Goal: Task Accomplishment & Management: Manage account settings

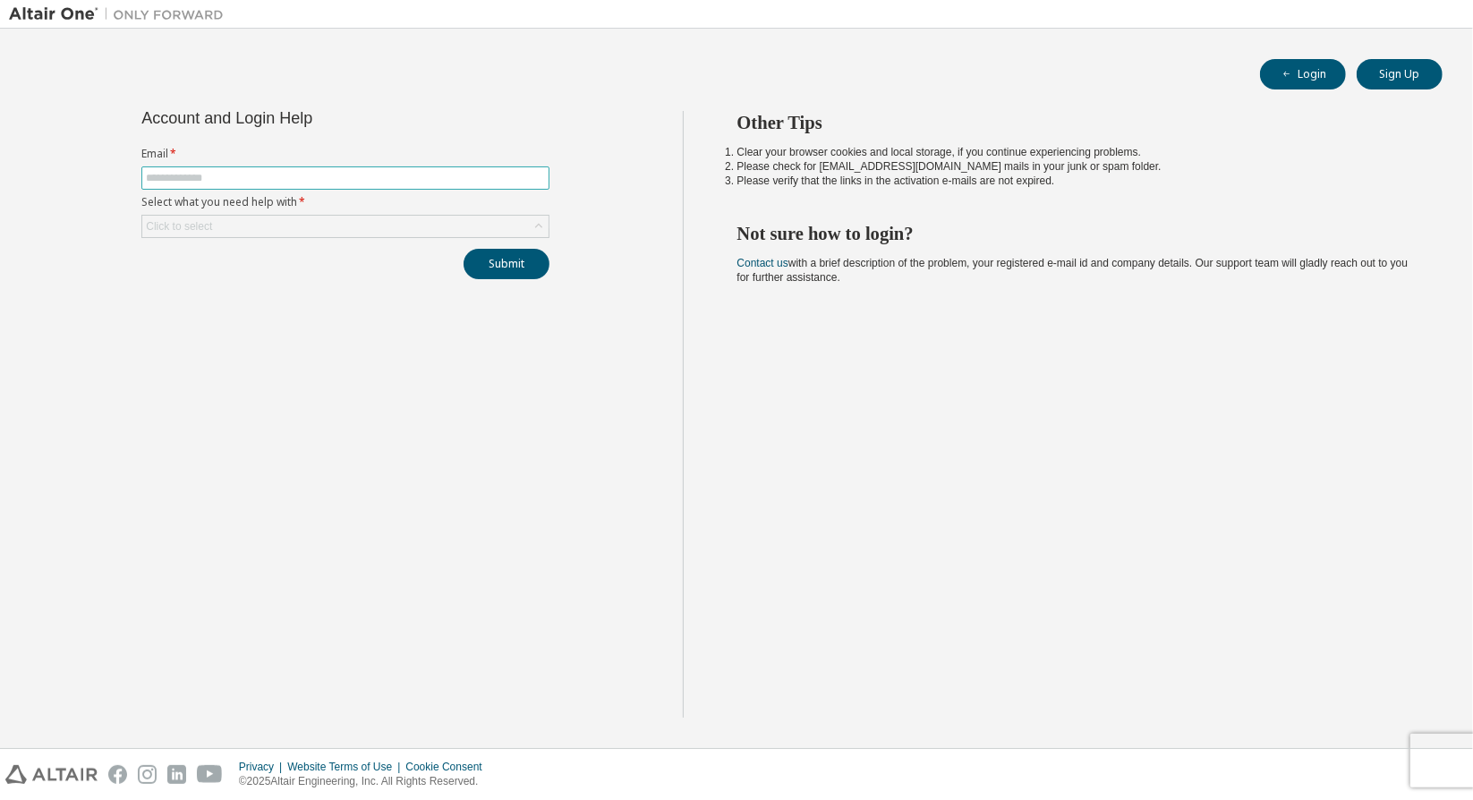
click at [388, 166] on span at bounding box center [345, 177] width 408 height 23
click at [378, 182] on input "text" at bounding box center [345, 178] width 399 height 14
type input "**********"
click at [347, 221] on div "Click to select" at bounding box center [345, 226] width 406 height 21
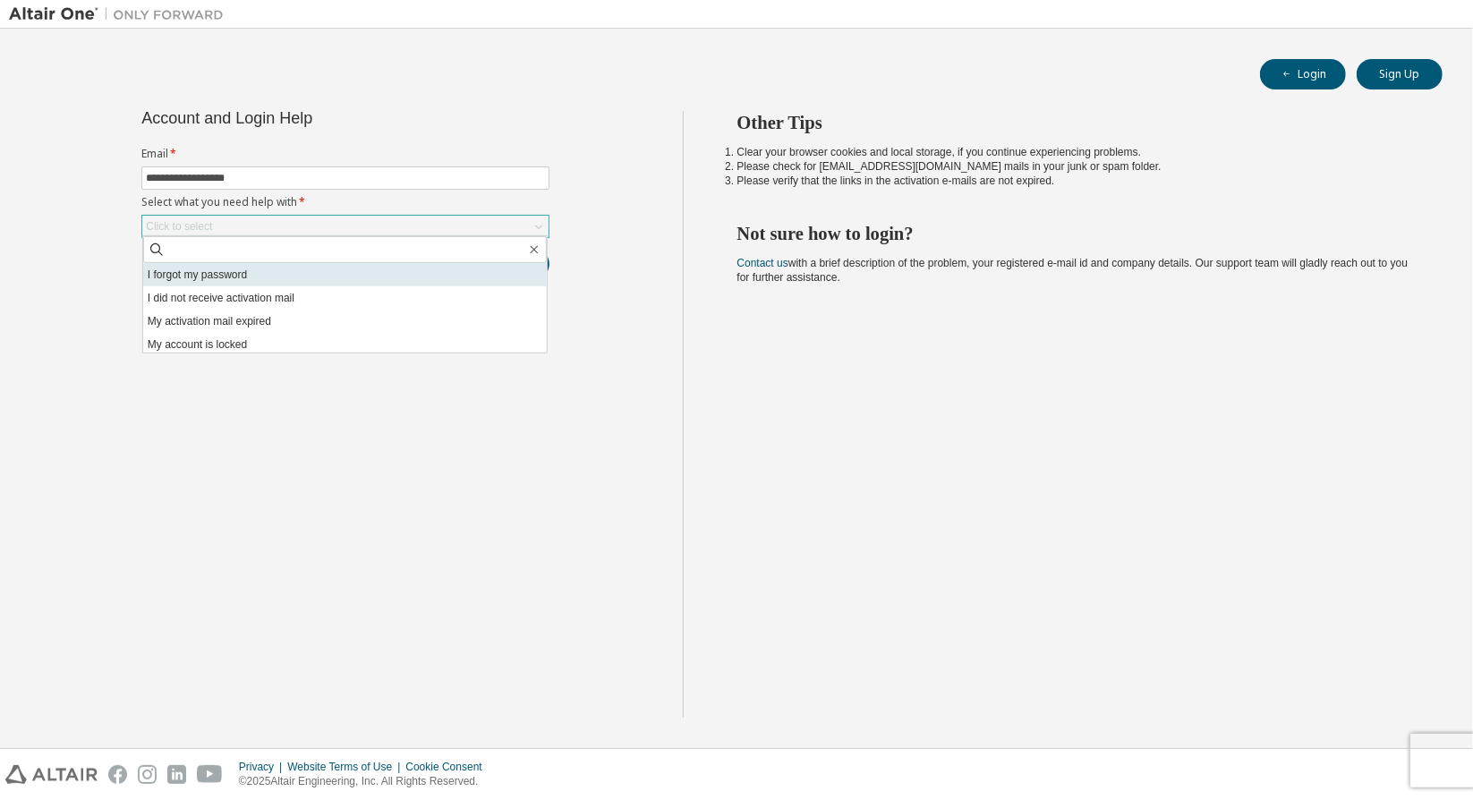
click at [326, 267] on li "I forgot my password" at bounding box center [345, 274] width 404 height 23
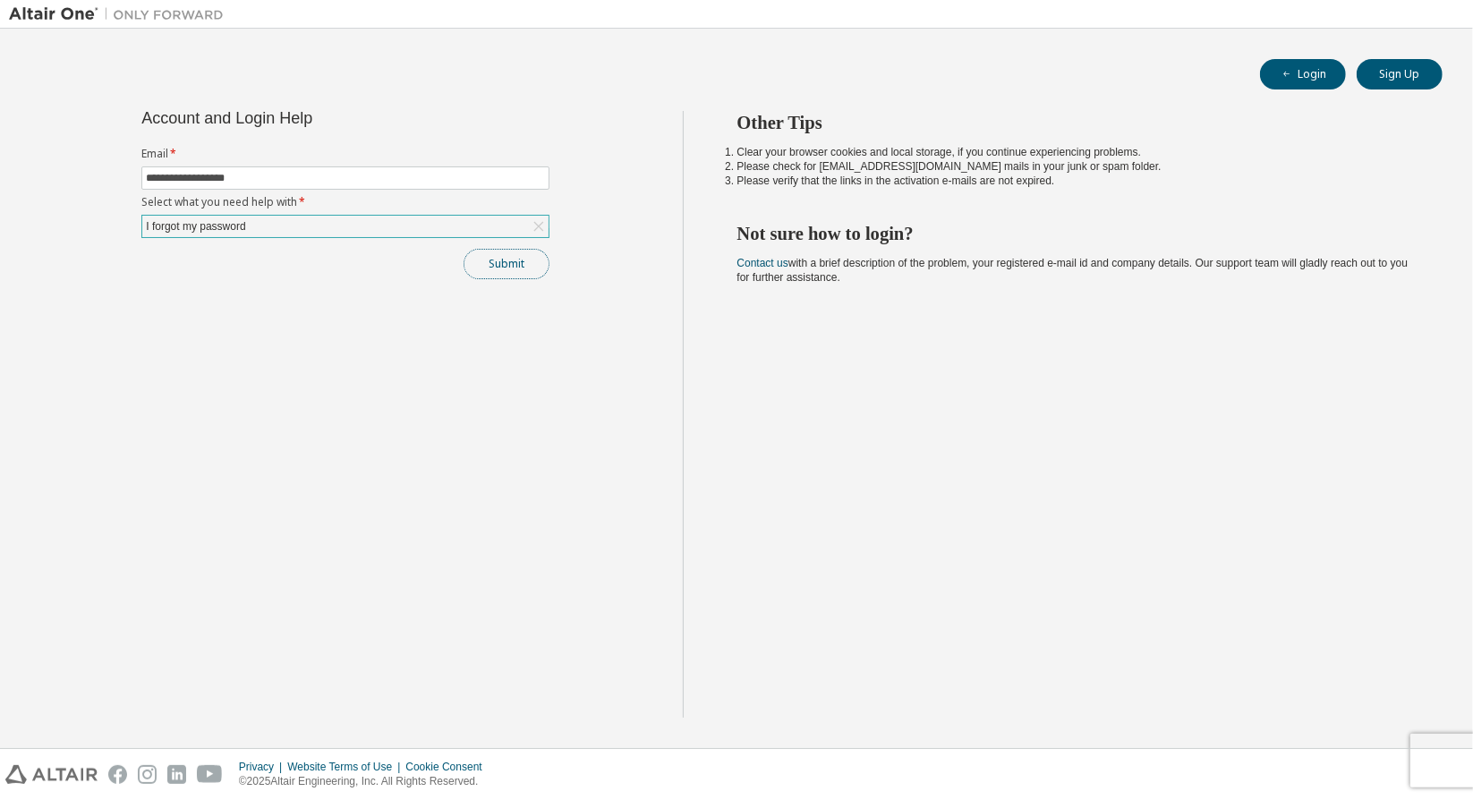
click at [497, 270] on button "Submit" at bounding box center [506, 264] width 86 height 30
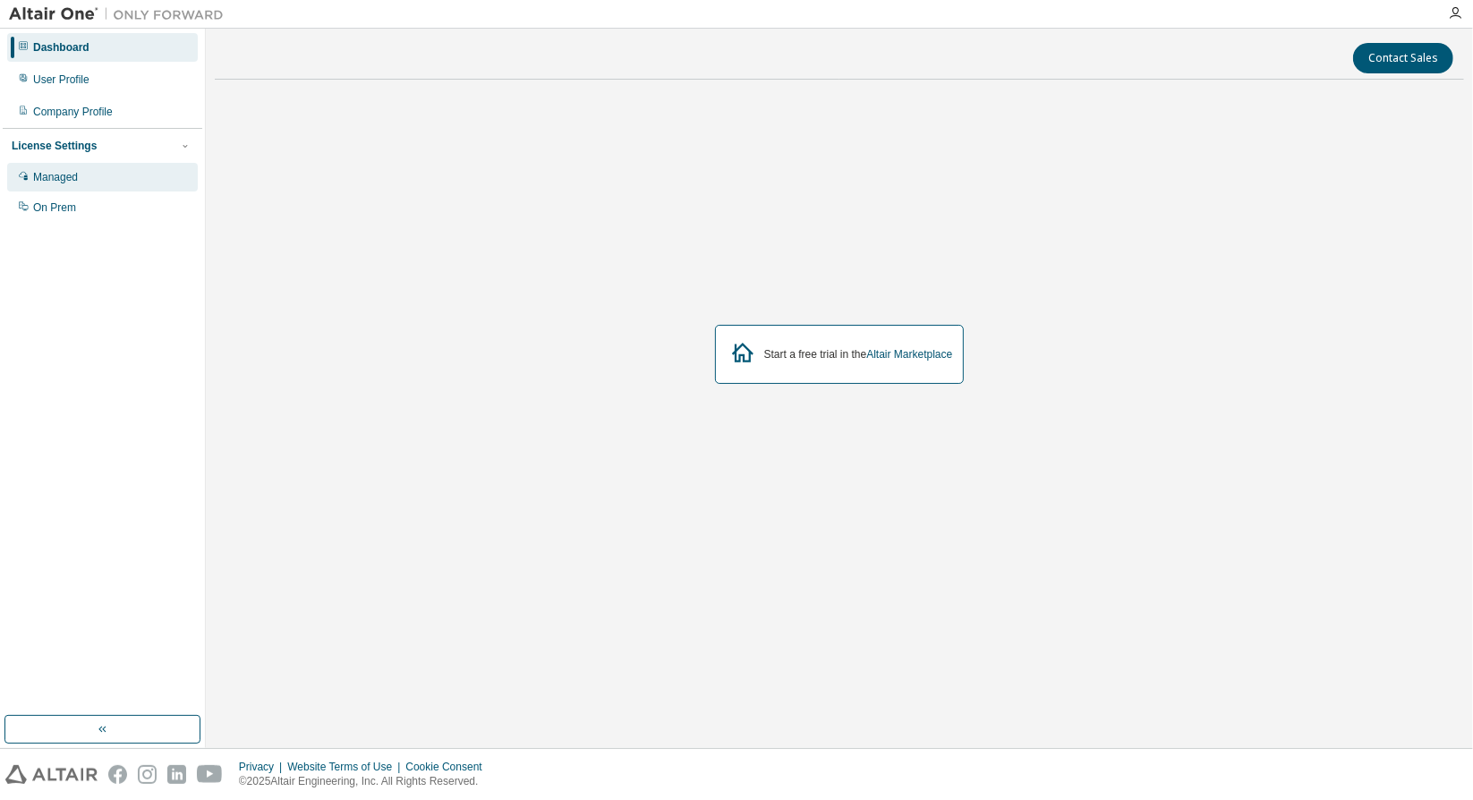
click at [147, 173] on div "Managed" at bounding box center [102, 177] width 191 height 29
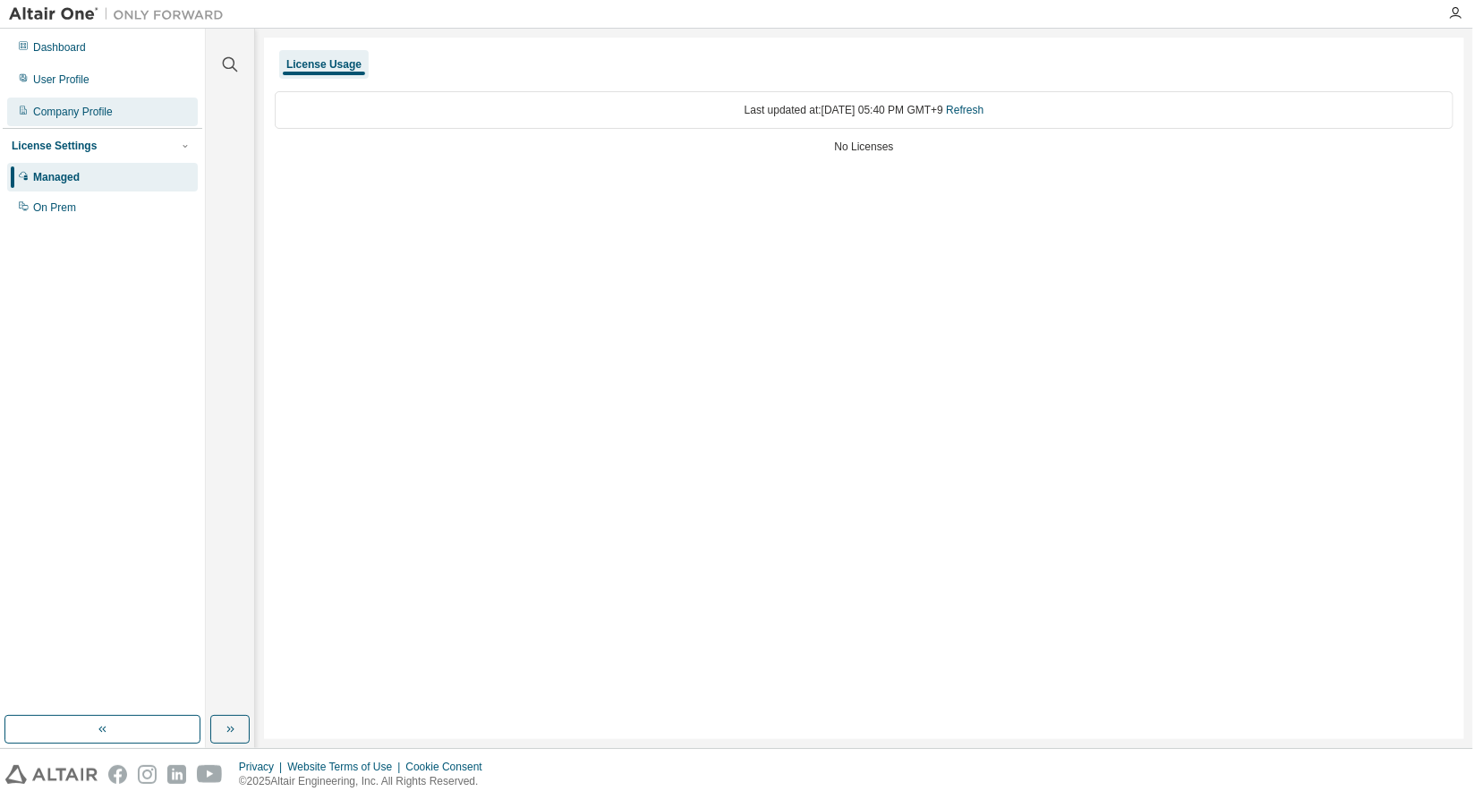
click at [130, 99] on div "Company Profile" at bounding box center [102, 112] width 191 height 29
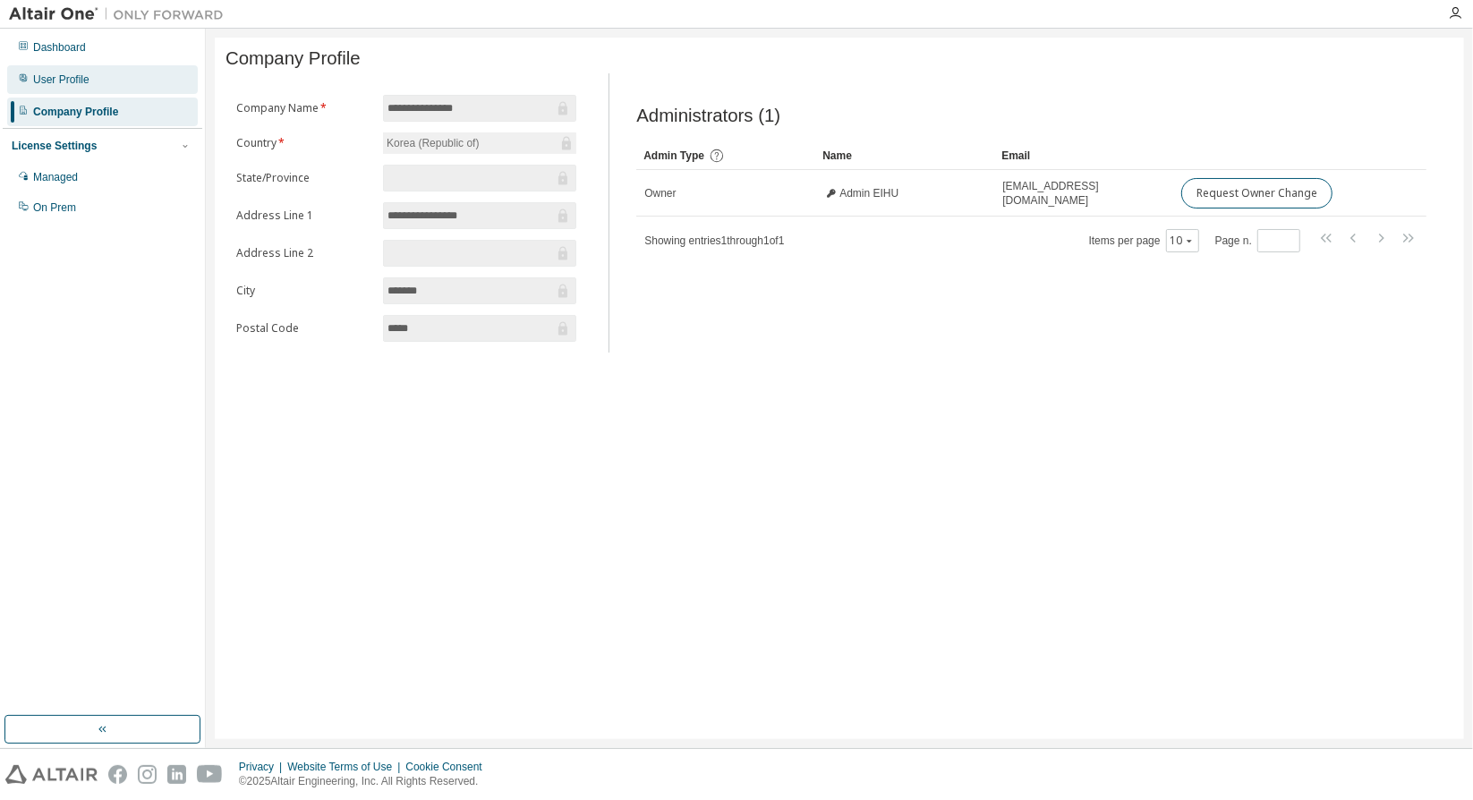
click at [137, 69] on div "User Profile" at bounding box center [102, 79] width 191 height 29
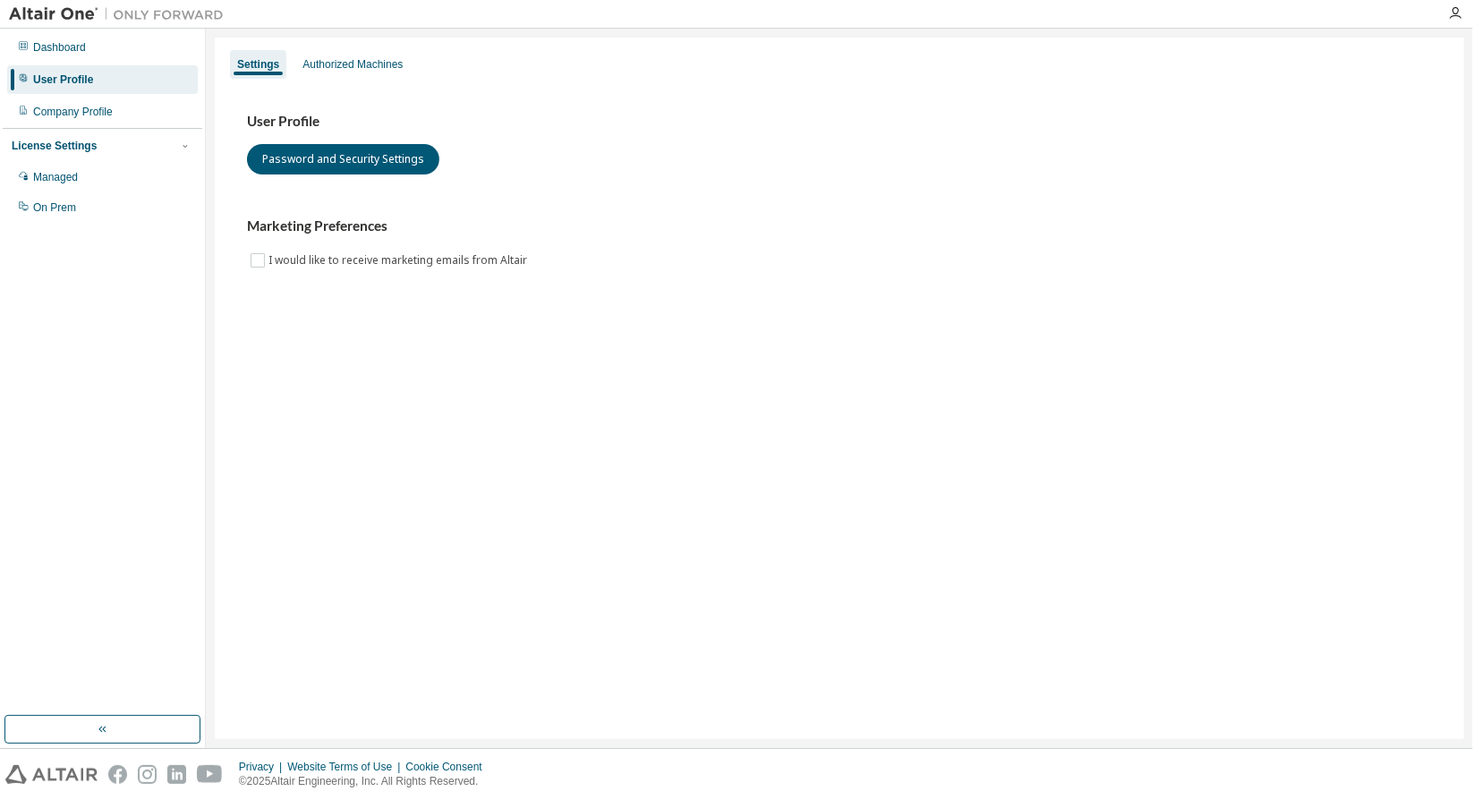
click at [132, 157] on div "License Settings Managed On Prem" at bounding box center [103, 176] width 200 height 96
click at [124, 179] on div "Managed" at bounding box center [102, 177] width 191 height 29
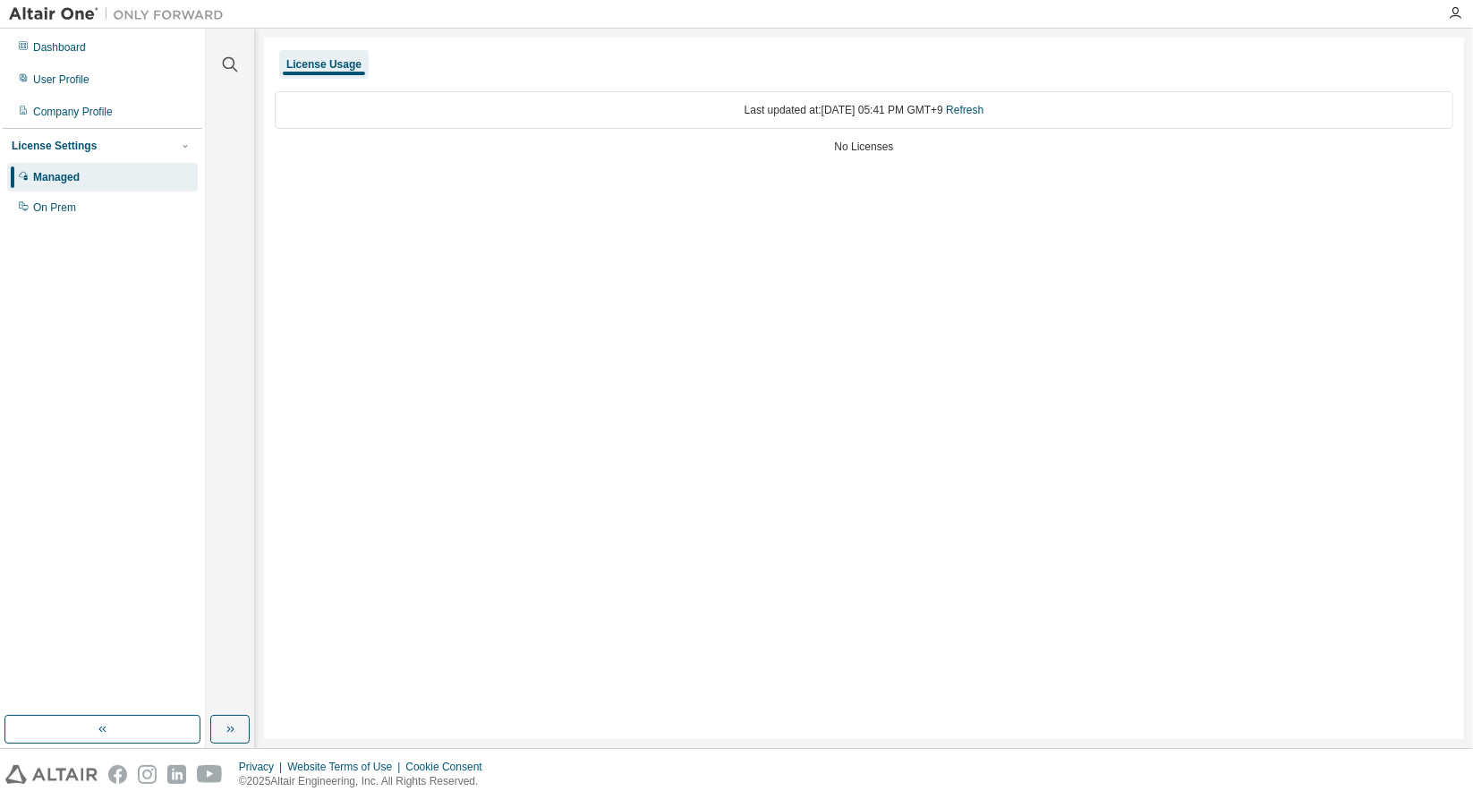
click at [841, 119] on div "Last updated at: Thu 2025-08-14 05:41 PM GMT+9 Refresh" at bounding box center [864, 110] width 1178 height 38
click at [87, 222] on div "License Settings Managed On Prem" at bounding box center [103, 176] width 200 height 96
click at [93, 208] on div "On Prem" at bounding box center [102, 207] width 191 height 29
